Goal: Task Accomplishment & Management: Manage account settings

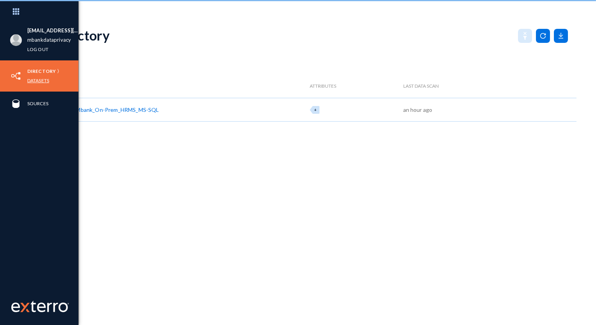
click at [33, 81] on link "Datasets" at bounding box center [38, 80] width 22 height 9
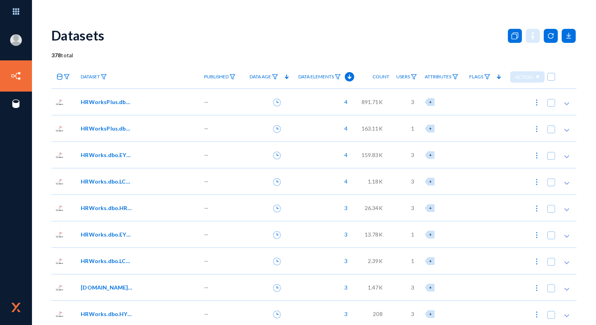
click at [108, 106] on span "HRWorksPlus.dbo.EYS_SendMail" at bounding box center [107, 102] width 53 height 8
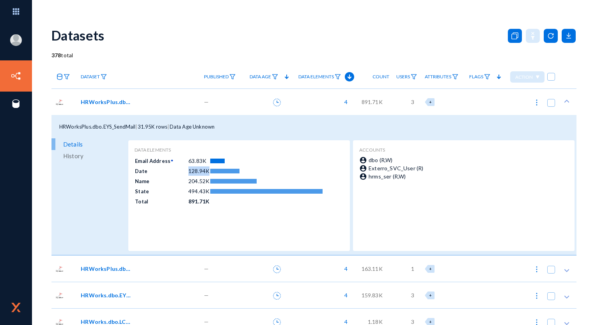
drag, startPoint x: 188, startPoint y: 171, endPoint x: 206, endPoint y: 171, distance: 17.9
click at [206, 171] on td "128.94K" at bounding box center [199, 171] width 22 height 10
click at [273, 105] on icon at bounding box center [277, 103] width 8 height 8
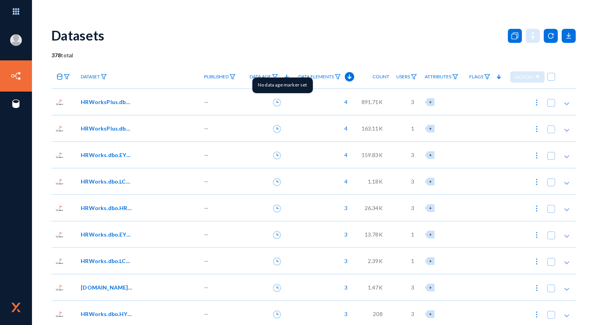
click at [273, 101] on icon at bounding box center [277, 103] width 8 height 8
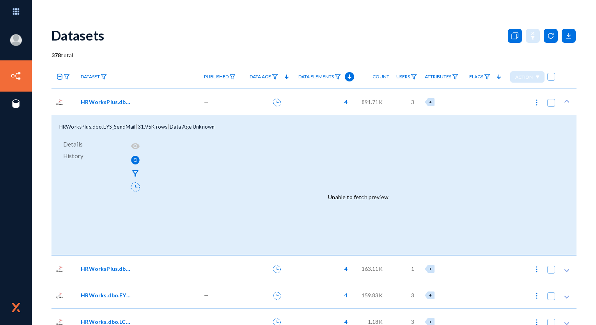
click at [115, 97] on div "HRWorksPlus.dbo.EYS_SendMail" at bounding box center [138, 102] width 123 height 27
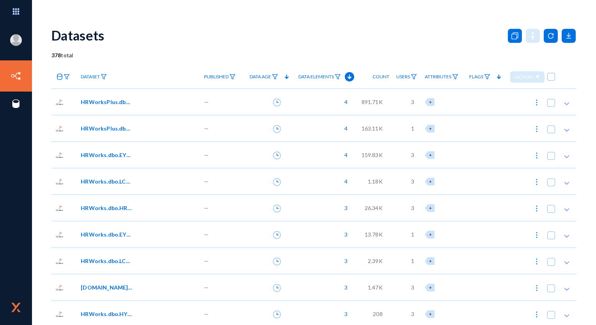
click at [116, 102] on span "HRWorksPlus.dbo.EYS_SendMail" at bounding box center [107, 102] width 53 height 8
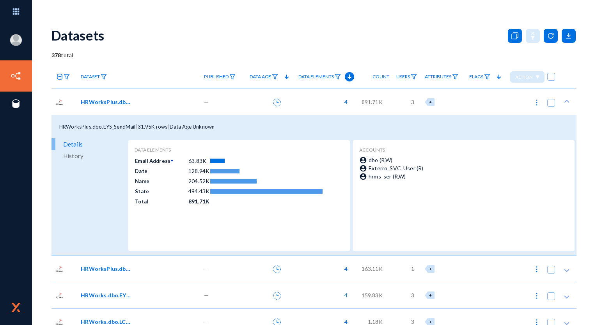
click at [74, 143] on span "Details" at bounding box center [72, 144] width 19 height 12
click at [113, 101] on span "HRWorksPlus.dbo.EYS_SendMail" at bounding box center [107, 102] width 53 height 8
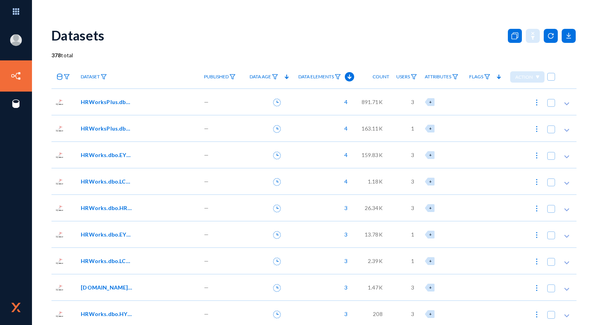
click at [105, 127] on span "HRWorksPlus.dbo.EYS_SendMailArch" at bounding box center [107, 128] width 53 height 8
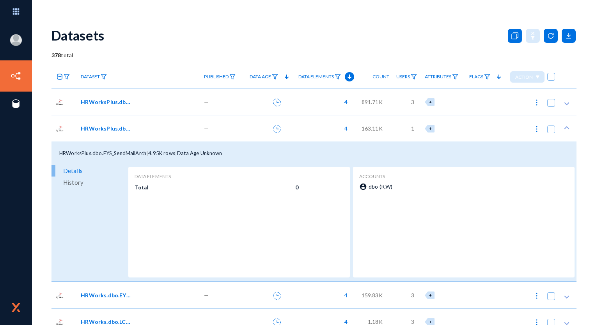
click at [105, 130] on span "HRWorksPlus.dbo.EYS_SendMailArch" at bounding box center [107, 128] width 53 height 8
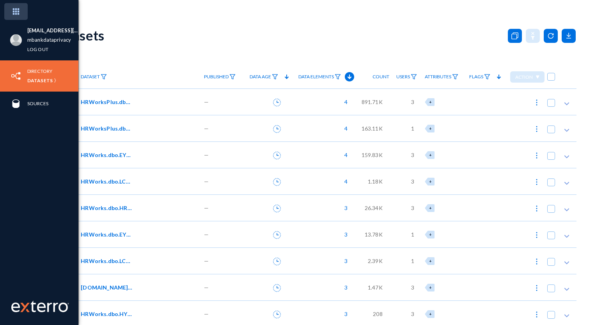
click at [14, 11] on img at bounding box center [15, 11] width 23 height 17
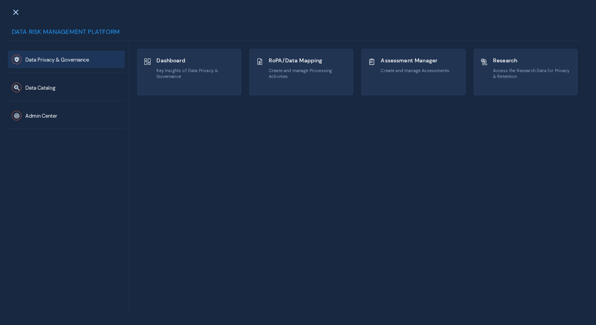
click at [62, 124] on div "Admin Center" at bounding box center [66, 115] width 117 height 28
click at [62, 119] on button "Admin Center" at bounding box center [66, 116] width 117 height 18
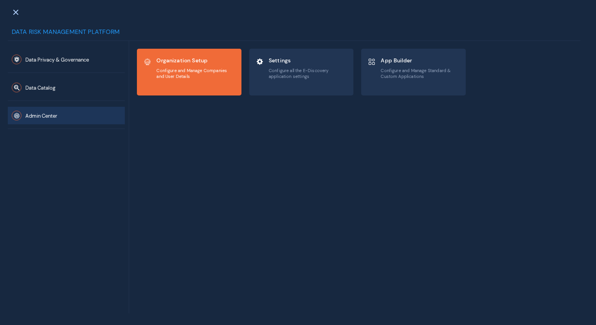
click at [174, 87] on div "Organization Setup Configure and Manage Companies and User Details" at bounding box center [189, 72] width 104 height 46
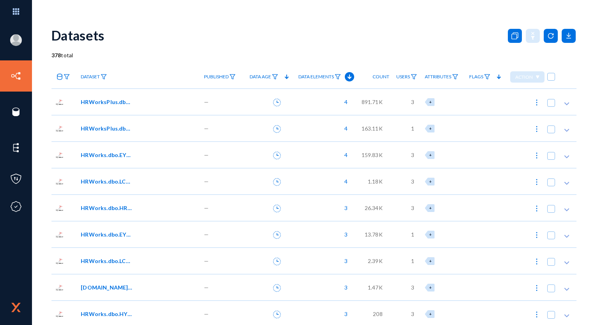
click at [123, 99] on span "HRWorksPlus.dbo.EYS_SendMail" at bounding box center [107, 102] width 53 height 8
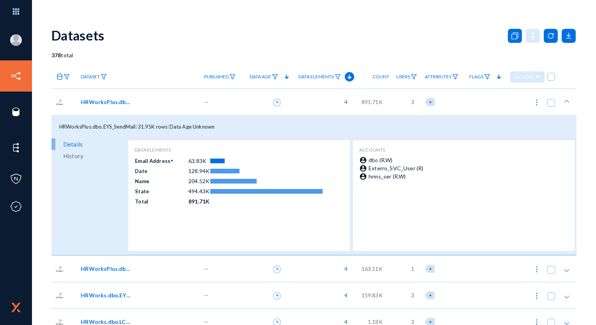
click at [273, 101] on icon at bounding box center [277, 103] width 8 height 8
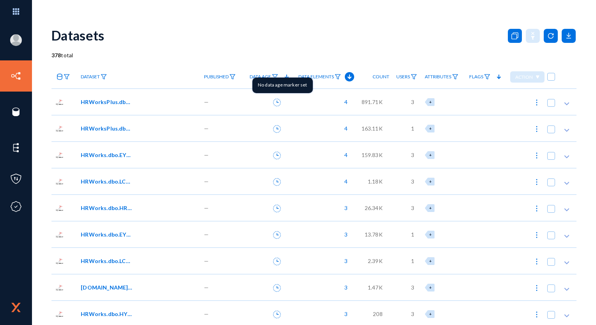
click at [269, 101] on button at bounding box center [277, 102] width 16 height 16
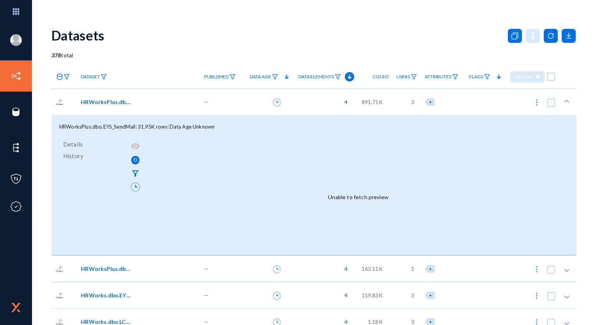
click at [108, 265] on span "HRWorksPlus.dbo.EYS_SendMailArch" at bounding box center [107, 269] width 53 height 8
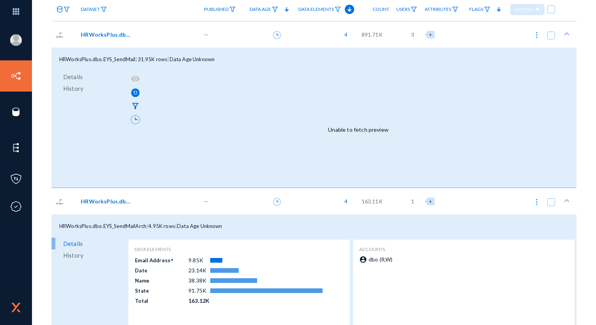
scroll to position [78, 0]
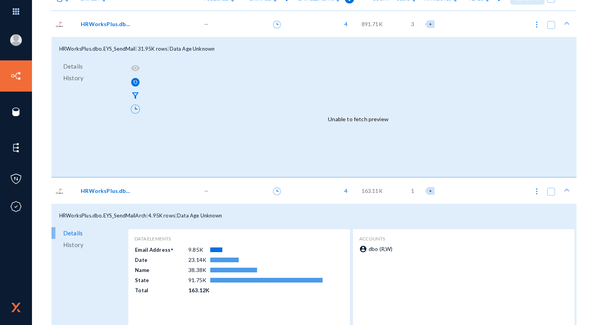
click at [280, 193] on button at bounding box center [277, 191] width 16 height 16
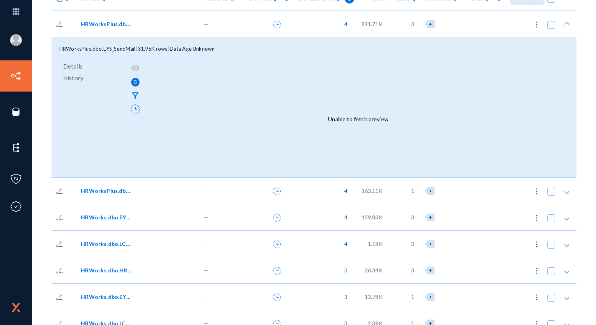
click at [202, 194] on div "—" at bounding box center [221, 190] width 43 height 27
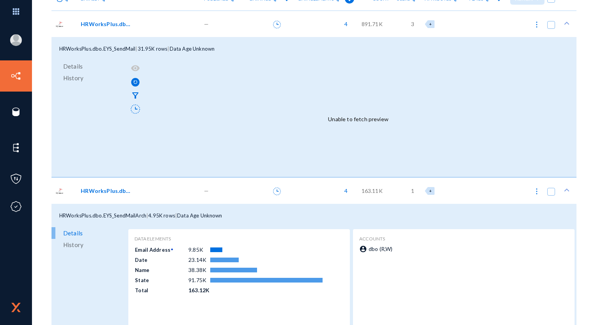
click at [276, 196] on button at bounding box center [277, 191] width 16 height 16
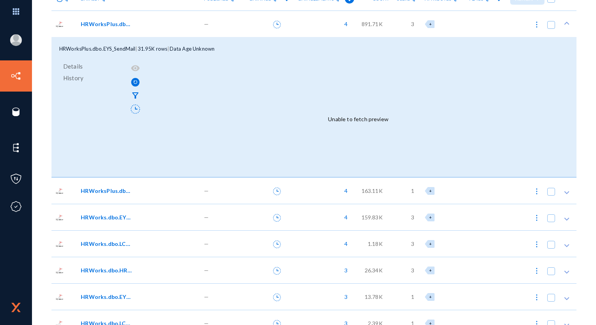
click at [276, 197] on button at bounding box center [277, 191] width 16 height 16
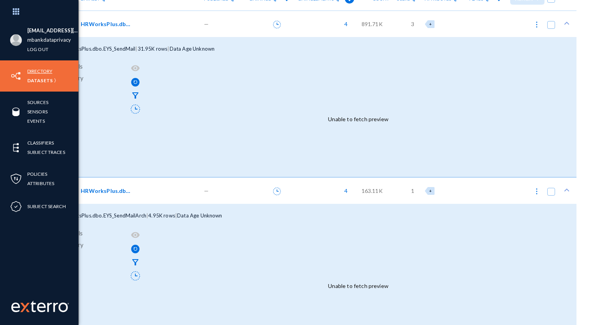
click at [39, 73] on link "Directory" at bounding box center [39, 71] width 25 height 9
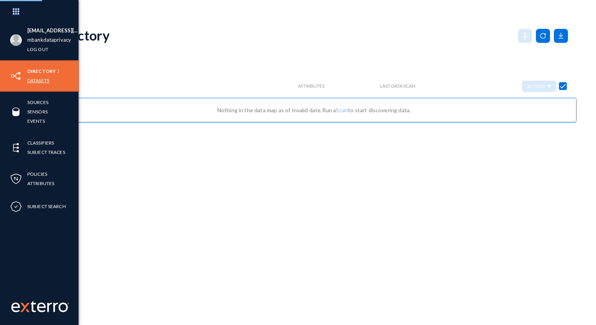
checkbox input "false"
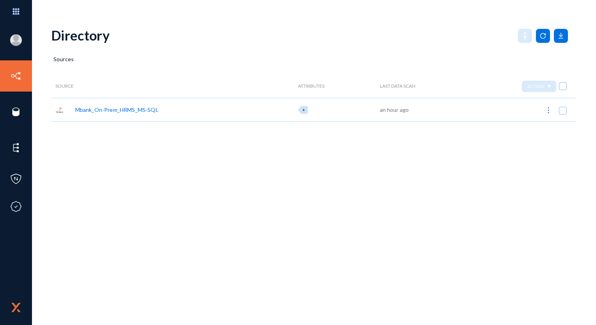
click at [143, 110] on div "Mbank_On-Prem_HRMS_MS-SQL" at bounding box center [116, 110] width 83 height 8
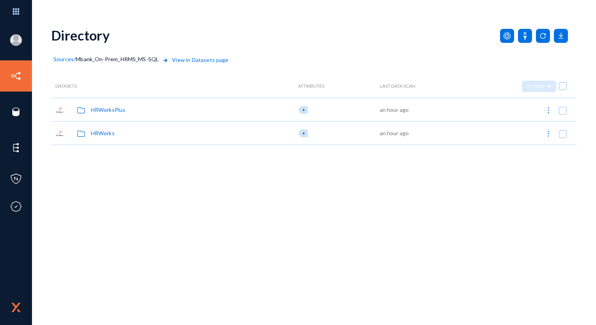
click at [109, 112] on div "HRWorksPlus" at bounding box center [108, 110] width 35 height 8
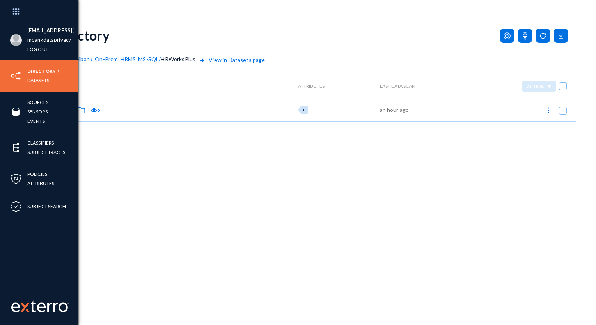
click at [39, 80] on link "Datasets" at bounding box center [38, 80] width 22 height 9
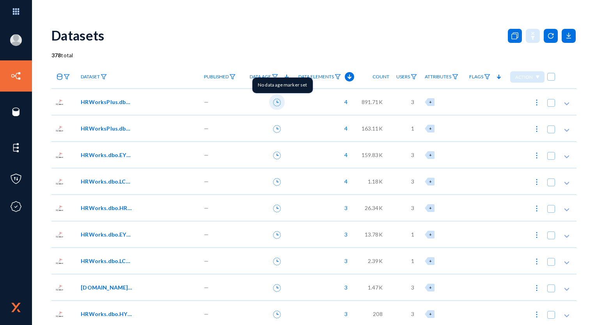
click at [274, 105] on icon at bounding box center [277, 103] width 8 height 8
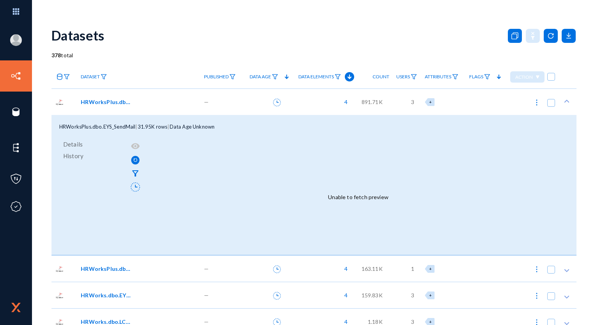
click at [113, 103] on span "HRWorksPlus.dbo.EYS_SendMail" at bounding box center [107, 102] width 53 height 8
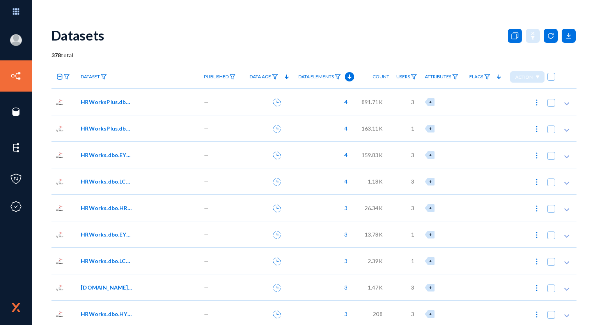
click at [343, 102] on span "4" at bounding box center [343, 102] width 7 height 8
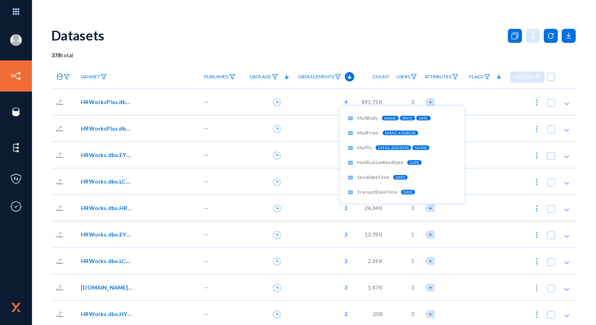
scroll to position [6, 0]
click at [429, 99] on div at bounding box center [298, 162] width 596 height 325
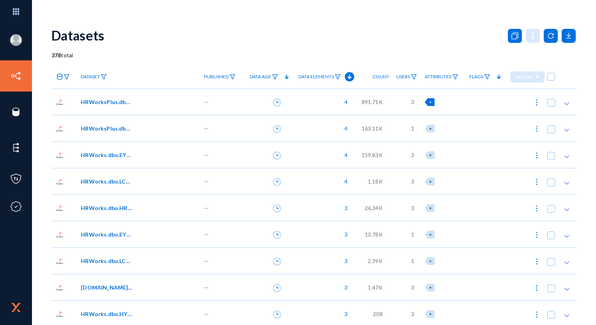
click at [429, 102] on span "+" at bounding box center [430, 101] width 3 height 5
checkbox input "true"
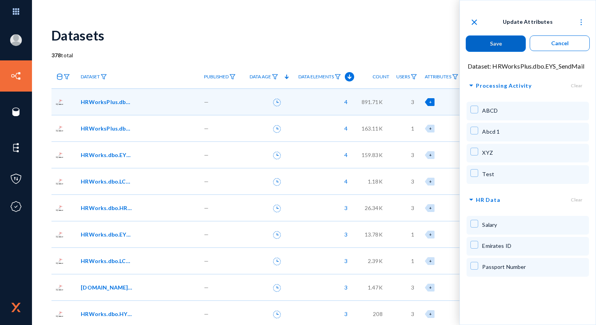
click at [479, 223] on div "Salary" at bounding box center [527, 225] width 122 height 19
click at [509, 38] on button "Save" at bounding box center [496, 43] width 60 height 16
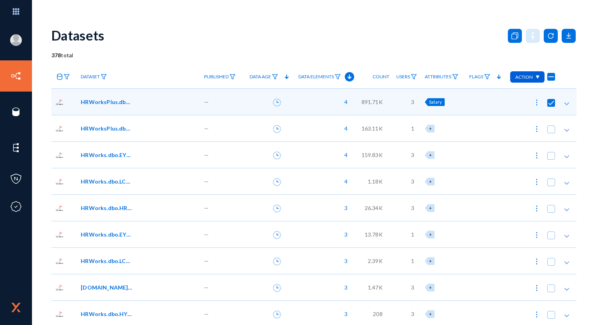
click at [437, 104] on span "Salary" at bounding box center [435, 101] width 13 height 5
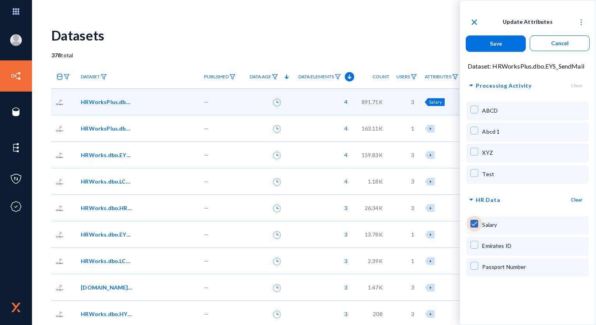
click at [476, 224] on span at bounding box center [474, 224] width 8 height 8
checkbox input "false"
click at [474, 244] on span at bounding box center [474, 245] width 8 height 8
click at [475, 250] on mat-checkbox at bounding box center [474, 246] width 8 height 11
checkbox input "false"
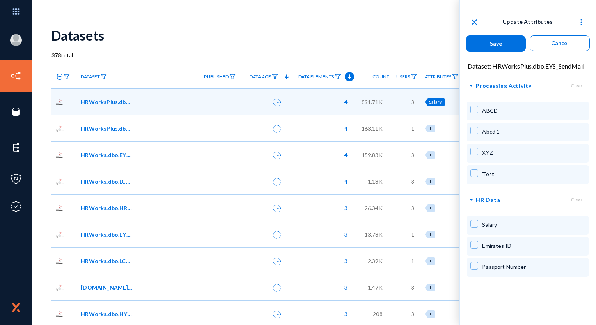
click at [475, 260] on div "Passport Number" at bounding box center [527, 267] width 122 height 19
click at [477, 267] on span at bounding box center [474, 266] width 8 height 8
click at [475, 268] on span at bounding box center [474, 266] width 8 height 8
click at [510, 41] on button "Save" at bounding box center [496, 43] width 60 height 16
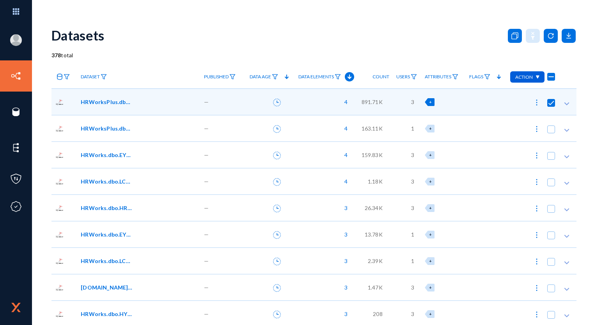
click at [401, 50] on div "Datasets" at bounding box center [313, 35] width 525 height 32
click at [433, 102] on div "+" at bounding box center [442, 102] width 34 height 8
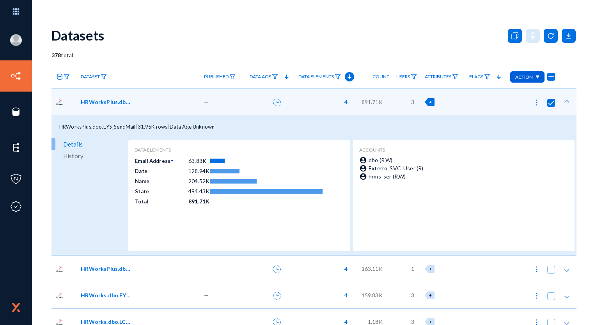
click at [426, 101] on div "+" at bounding box center [430, 102] width 10 height 8
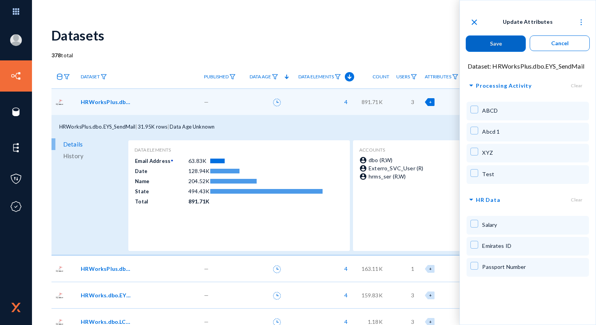
click at [478, 262] on div "Passport Number" at bounding box center [527, 267] width 122 height 19
click at [487, 36] on button "Save" at bounding box center [496, 43] width 60 height 16
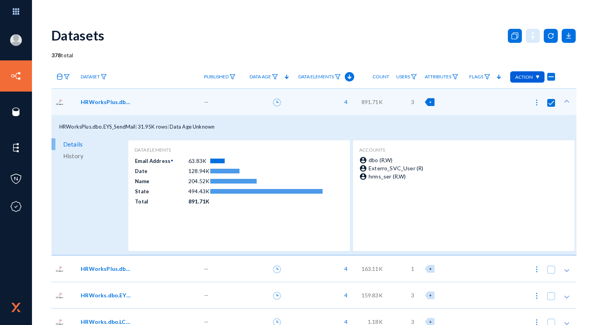
checkbox input "false"
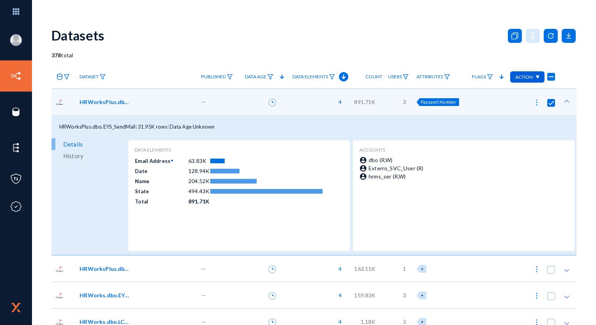
click at [407, 37] on div "Datasets" at bounding box center [313, 35] width 525 height 32
click at [83, 101] on span "HRWorksPlus.dbo.EYS_SendMail" at bounding box center [106, 102] width 53 height 8
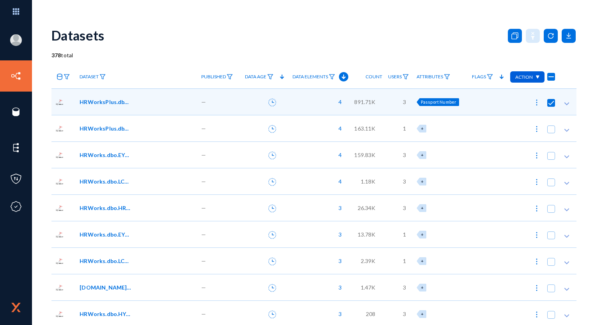
click at [357, 25] on div "Datasets" at bounding box center [313, 35] width 525 height 32
click at [547, 105] on span at bounding box center [551, 103] width 8 height 8
click at [551, 106] on input "checkbox" at bounding box center [551, 106] width 1 height 1
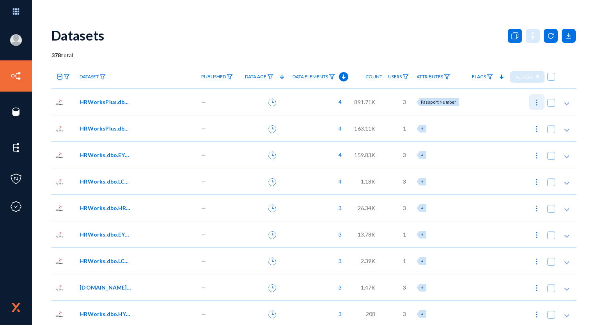
click at [533, 104] on img at bounding box center [537, 103] width 8 height 8
checkbox input "true"
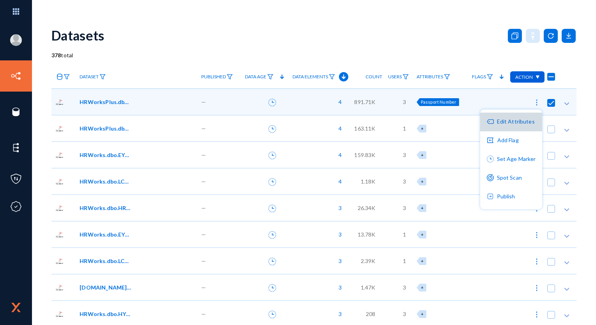
click at [503, 126] on button "Edit Attributes" at bounding box center [511, 122] width 62 height 19
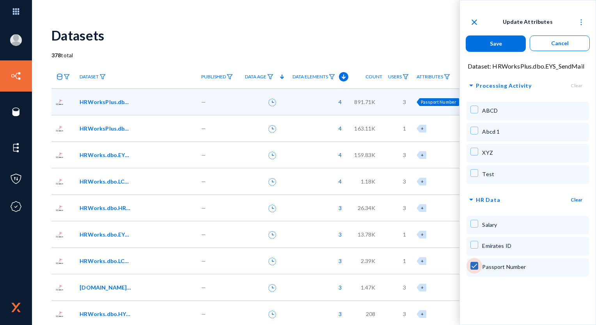
click at [475, 266] on span at bounding box center [474, 266] width 8 height 8
checkbox input "false"
click at [505, 47] on button "Save" at bounding box center [496, 43] width 60 height 16
